Goal: Check status: Check status

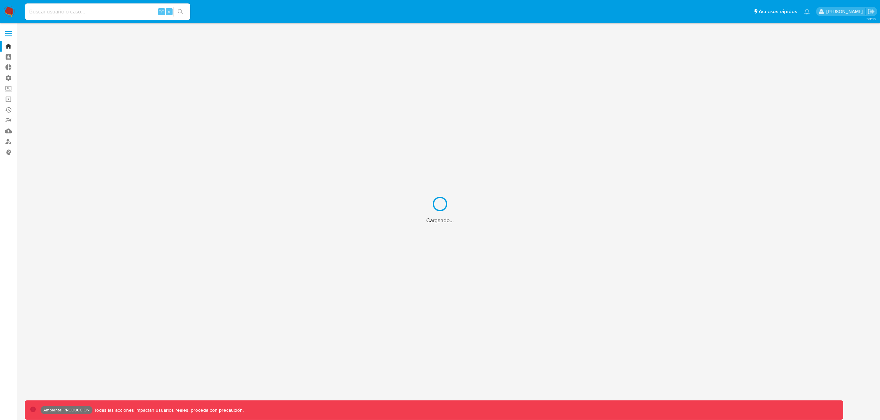
click at [11, 87] on div "Cargando..." at bounding box center [440, 210] width 880 height 420
click at [9, 88] on label "Screening" at bounding box center [41, 88] width 82 height 11
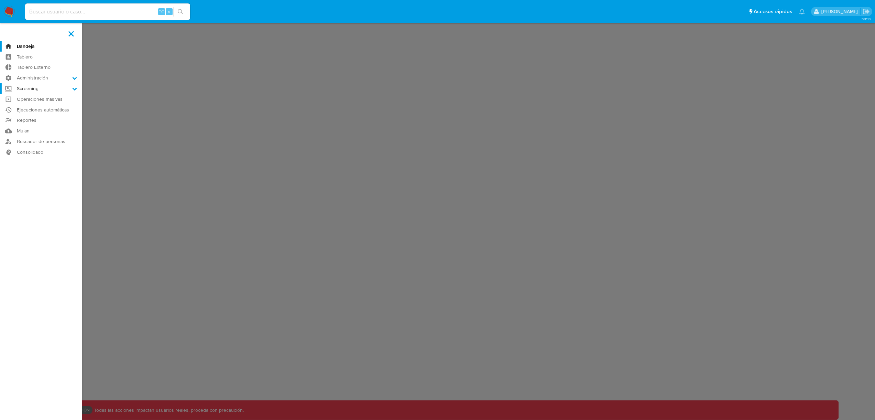
click at [0, 0] on input "Screening" at bounding box center [0, 0] width 0 height 0
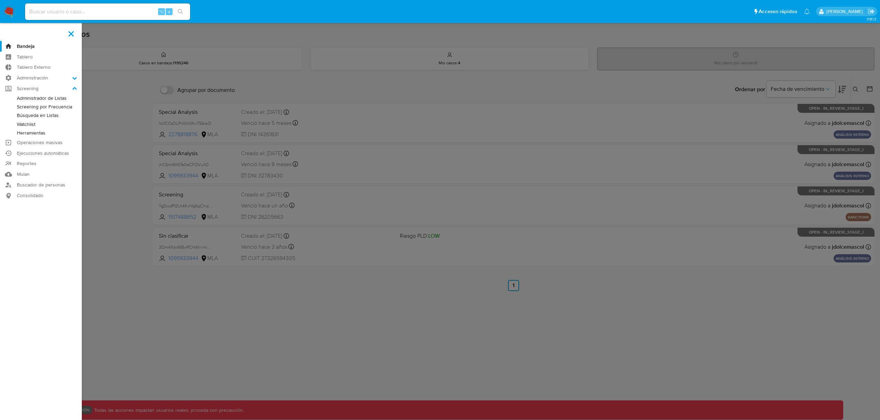
click at [27, 97] on link "Administrador de Listas" at bounding box center [41, 98] width 82 height 9
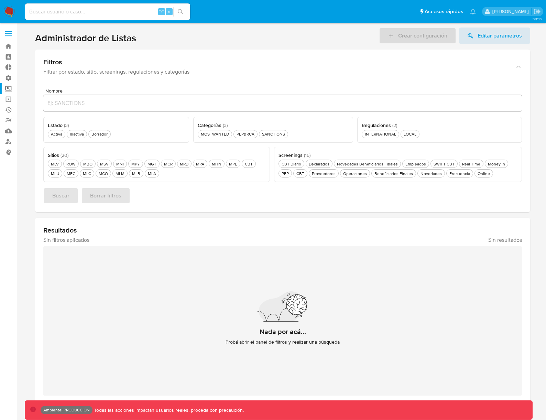
click at [414, 43] on div "Crear configuración Editar parámetros" at bounding box center [454, 35] width 151 height 16
click at [12, 87] on label "Screening" at bounding box center [41, 88] width 82 height 11
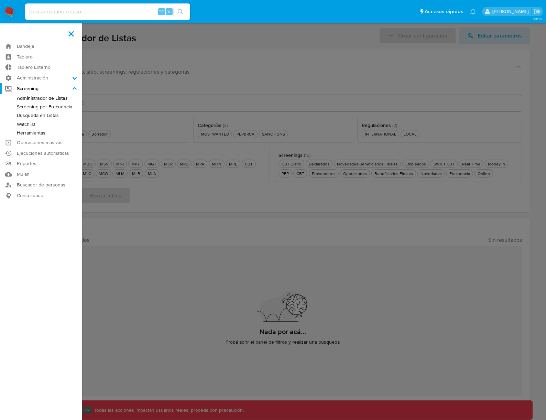
click at [0, 0] on input "Screening" at bounding box center [0, 0] width 0 height 0
click at [33, 124] on link "Watchlist" at bounding box center [41, 124] width 82 height 9
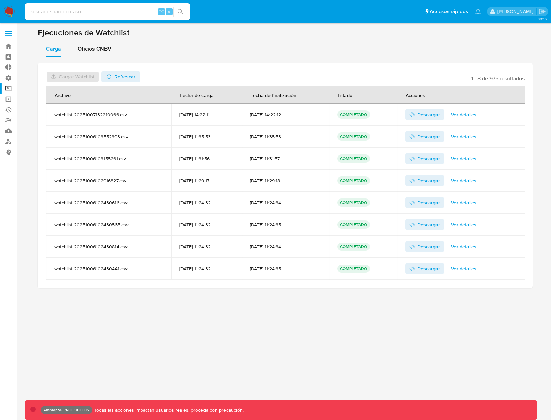
click at [457, 112] on span "Ver detalles" at bounding box center [463, 115] width 25 height 10
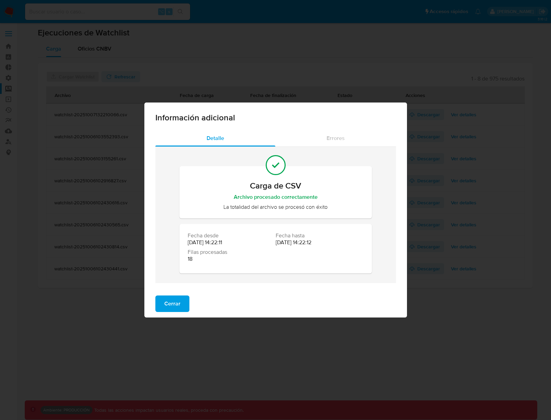
click at [475, 79] on div "Información adicional Detalle Errores Carga de CSV Archivo procesado correctame…" at bounding box center [275, 210] width 551 height 420
click at [181, 306] on button "Cerrar" at bounding box center [172, 303] width 34 height 16
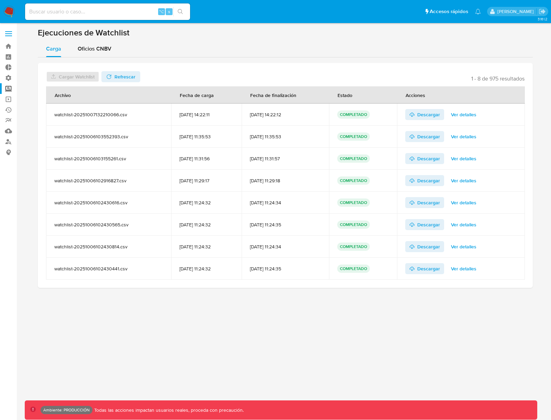
click at [461, 116] on span "Ver detalles" at bounding box center [463, 115] width 25 height 10
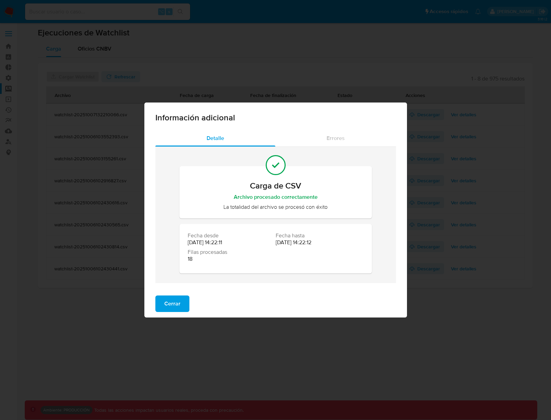
click at [296, 16] on div "Información adicional Detalle Errores Carga de CSV Archivo procesado correctame…" at bounding box center [275, 210] width 551 height 420
click at [181, 303] on button "Cerrar" at bounding box center [172, 303] width 34 height 16
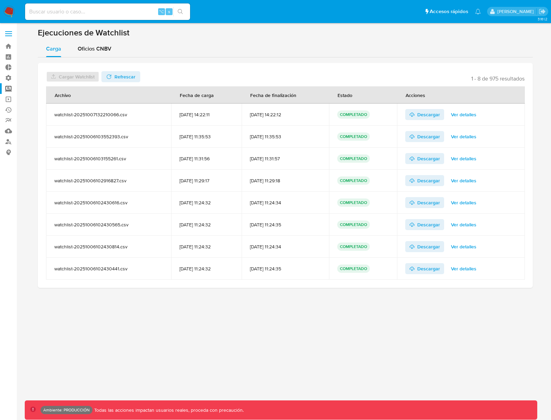
click at [463, 115] on span "Ver detalles" at bounding box center [463, 115] width 25 height 10
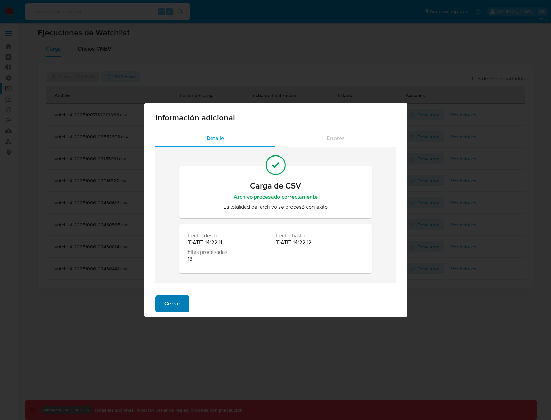
click at [180, 299] on button "Cerrar" at bounding box center [172, 303] width 34 height 16
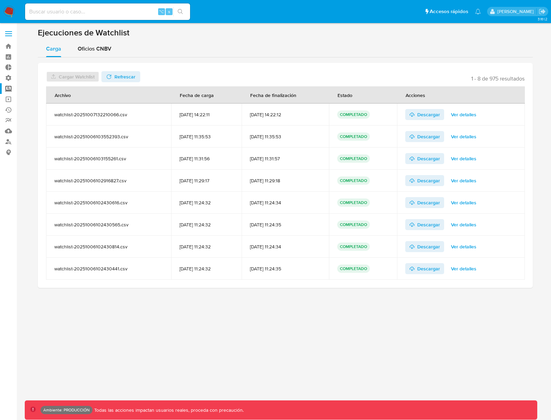
click at [460, 115] on span "Ver detalles" at bounding box center [463, 115] width 25 height 10
